Goal: Check status: Check status

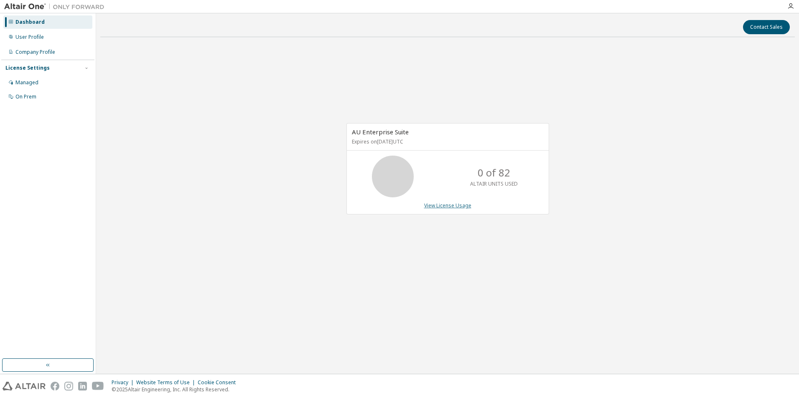
click at [446, 204] on link "View License Usage" at bounding box center [447, 205] width 47 height 7
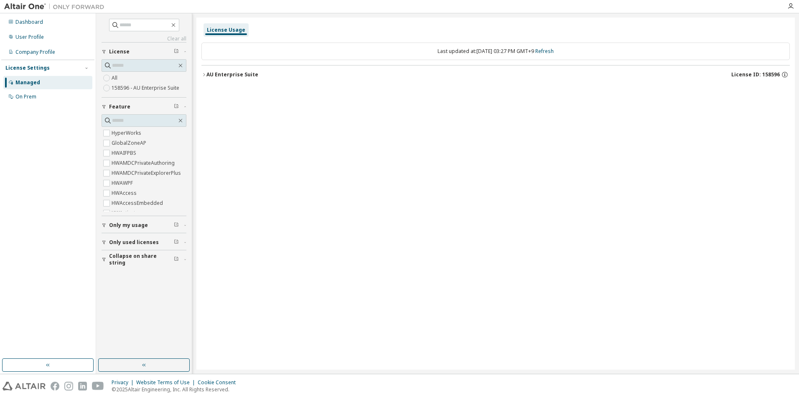
click at [206, 75] on icon "button" at bounding box center [203, 74] width 5 height 5
